Goal: Information Seeking & Learning: Learn about a topic

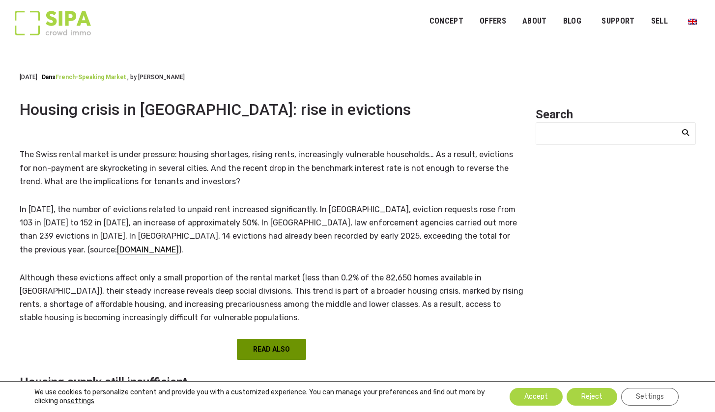
click at [263, 339] on link "READ ALSO" at bounding box center [271, 349] width 69 height 21
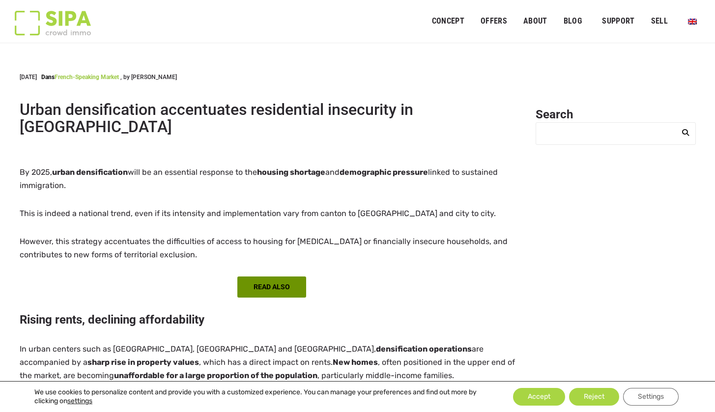
click at [269, 276] on link "READ ALSO" at bounding box center [271, 286] width 69 height 21
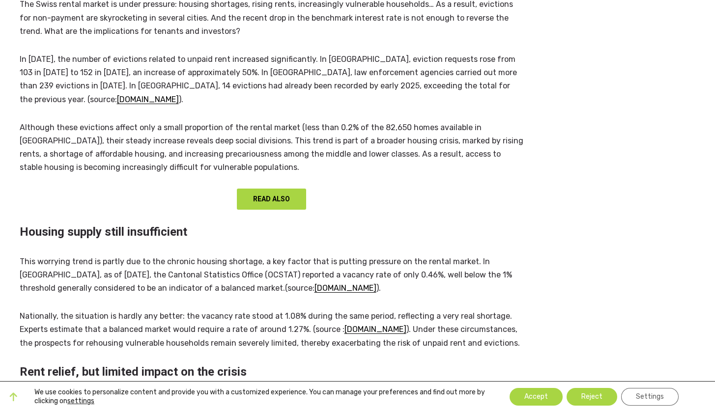
scroll to position [160, 0]
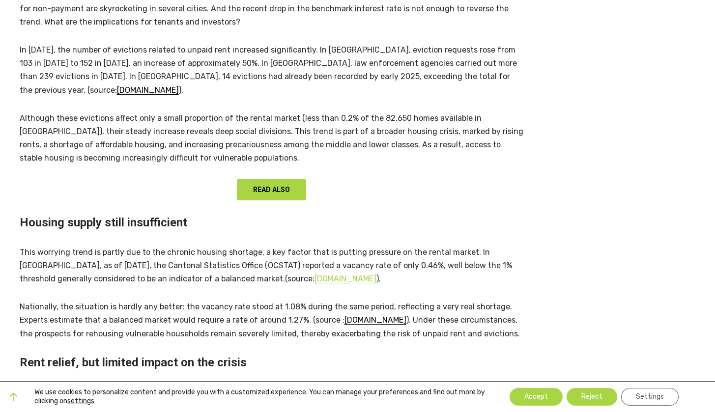
click at [314, 274] on u "tdg.ch" at bounding box center [345, 278] width 62 height 9
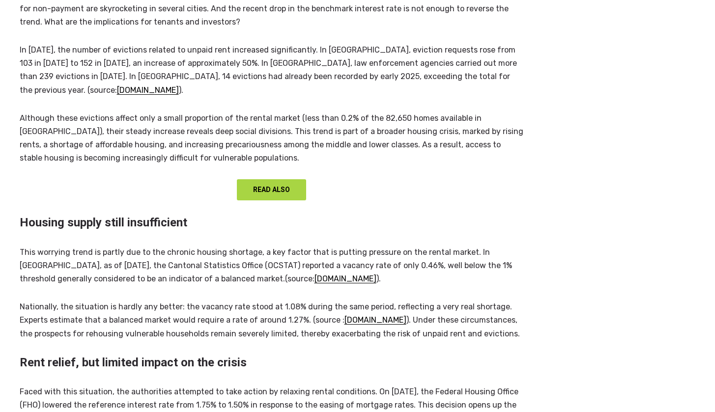
scroll to position [160, 0]
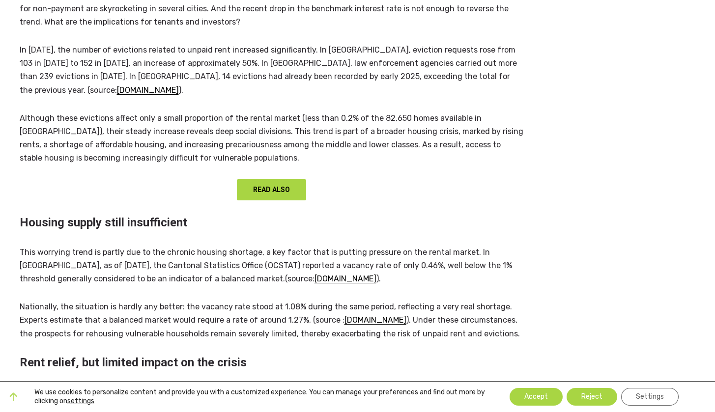
drag, startPoint x: 191, startPoint y: 252, endPoint x: 220, endPoint y: 253, distance: 29.0
click at [221, 253] on p "This worrying trend is partly due to the chronic housing shortage, a key factor…" at bounding box center [272, 266] width 504 height 40
drag, startPoint x: 221, startPoint y: 250, endPoint x: 180, endPoint y: 249, distance: 40.3
click at [180, 249] on p "This worrying trend is partly due to the chronic housing shortage, a key factor…" at bounding box center [272, 266] width 504 height 40
drag, startPoint x: 32, startPoint y: 250, endPoint x: 243, endPoint y: 251, distance: 210.7
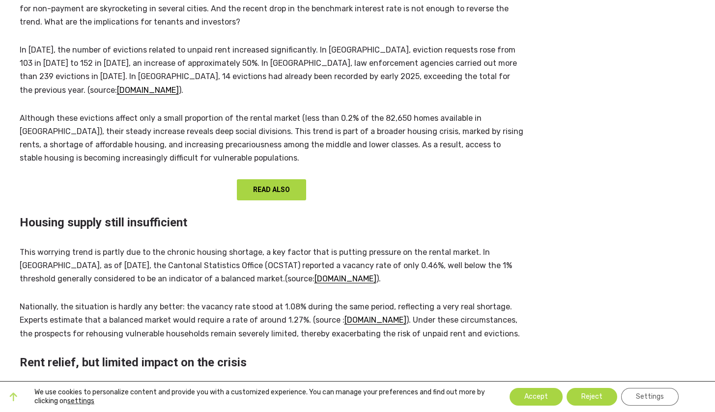
click at [243, 251] on p "This worrying trend is partly due to the chronic housing shortage, a key factor…" at bounding box center [272, 266] width 504 height 40
drag, startPoint x: 361, startPoint y: 252, endPoint x: 328, endPoint y: 252, distance: 33.4
click at [328, 252] on p "This worrying trend is partly due to the chronic housing shortage, a key factor…" at bounding box center [272, 266] width 504 height 40
drag, startPoint x: 328, startPoint y: 252, endPoint x: 142, endPoint y: 244, distance: 185.8
click at [142, 246] on p "This worrying trend is partly due to the chronic housing shortage, a key factor…" at bounding box center [272, 266] width 504 height 40
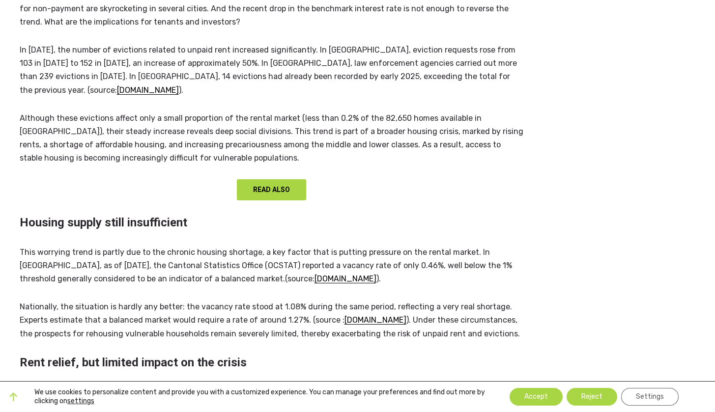
click at [142, 246] on p "This worrying trend is partly due to the chronic housing shortage, a key factor…" at bounding box center [272, 266] width 504 height 40
drag, startPoint x: 98, startPoint y: 246, endPoint x: 97, endPoint y: 270, distance: 24.1
click at [97, 266] on p "This worrying trend is partly due to the chronic housing shortage, a key factor…" at bounding box center [272, 266] width 504 height 40
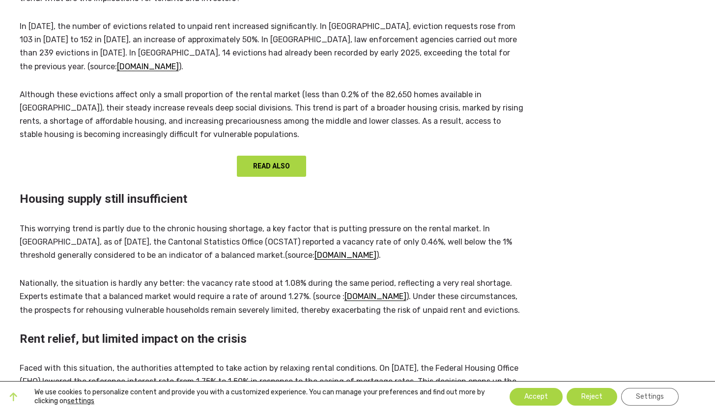
scroll to position [173, 0]
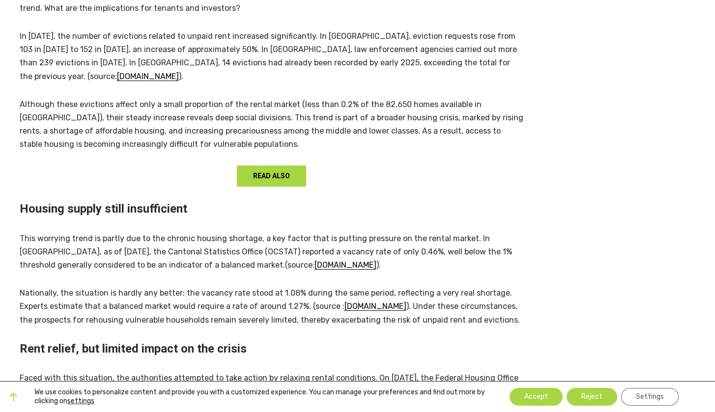
drag, startPoint x: 25, startPoint y: 244, endPoint x: 60, endPoint y: 244, distance: 35.9
click at [60, 244] on p "This worrying trend is partly due to the chronic housing shortage, a key factor…" at bounding box center [272, 252] width 504 height 40
drag, startPoint x: 60, startPoint y: 244, endPoint x: 60, endPoint y: 291, distance: 47.6
drag, startPoint x: 60, startPoint y: 291, endPoint x: 105, endPoint y: 291, distance: 44.2
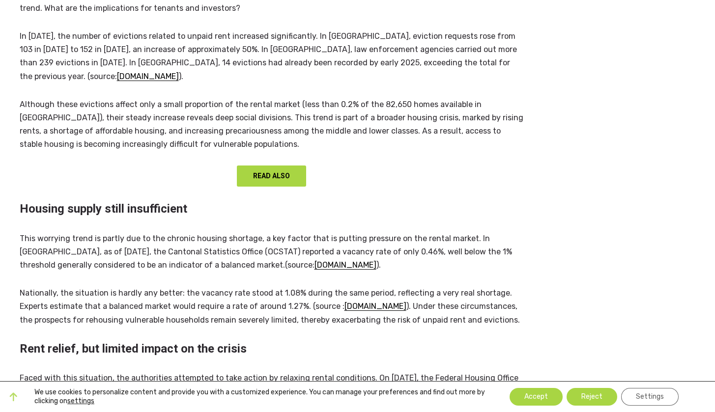
click at [105, 291] on p "Nationally, the situation is hardly any better: the vacancy rate stood at 1.08%…" at bounding box center [272, 306] width 504 height 40
drag, startPoint x: 105, startPoint y: 291, endPoint x: 119, endPoint y: 291, distance: 14.2
click at [119, 291] on p "Nationally, the situation is hardly any better: the vacancy rate stood at 1.08%…" at bounding box center [272, 306] width 504 height 40
click at [535, 400] on button "Accept" at bounding box center [535, 397] width 53 height 18
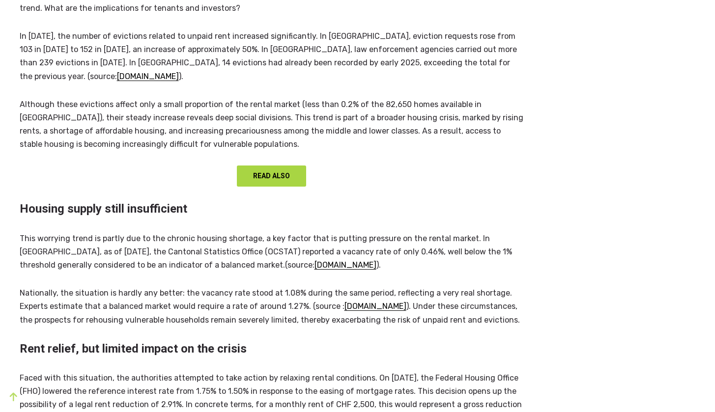
drag, startPoint x: 472, startPoint y: 225, endPoint x: 528, endPoint y: 227, distance: 56.0
drag, startPoint x: 362, startPoint y: 238, endPoint x: 284, endPoint y: 237, distance: 78.1
click at [284, 237] on p "This worrying trend is partly due to the chronic housing shortage, a key factor…" at bounding box center [272, 252] width 504 height 40
drag, startPoint x: 216, startPoint y: 236, endPoint x: 226, endPoint y: 236, distance: 10.3
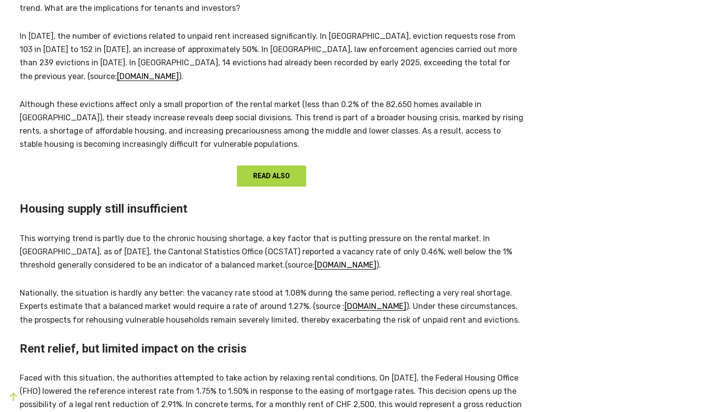
click at [226, 236] on p "This worrying trend is partly due to the chronic housing shortage, a key factor…" at bounding box center [272, 252] width 504 height 40
drag, startPoint x: 223, startPoint y: 236, endPoint x: 170, endPoint y: 236, distance: 53.0
click at [170, 236] on p "This worrying trend is partly due to the chronic housing shortage, a key factor…" at bounding box center [272, 252] width 504 height 40
drag, startPoint x: 188, startPoint y: 237, endPoint x: 238, endPoint y: 239, distance: 50.6
click at [238, 239] on p "This worrying trend is partly due to the chronic housing shortage, a key factor…" at bounding box center [272, 252] width 504 height 40
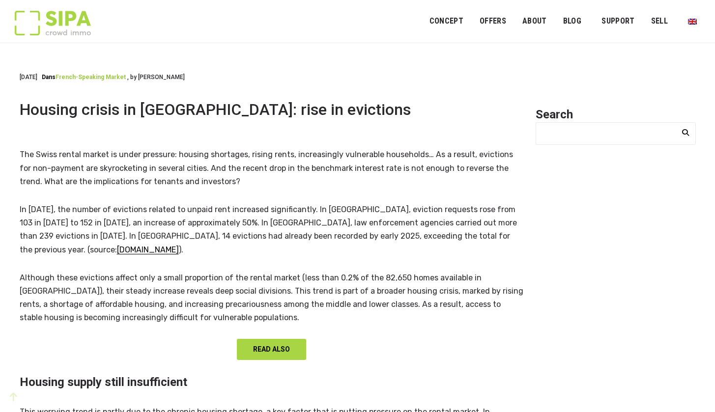
scroll to position [0, 0]
